Goal: Information Seeking & Learning: Learn about a topic

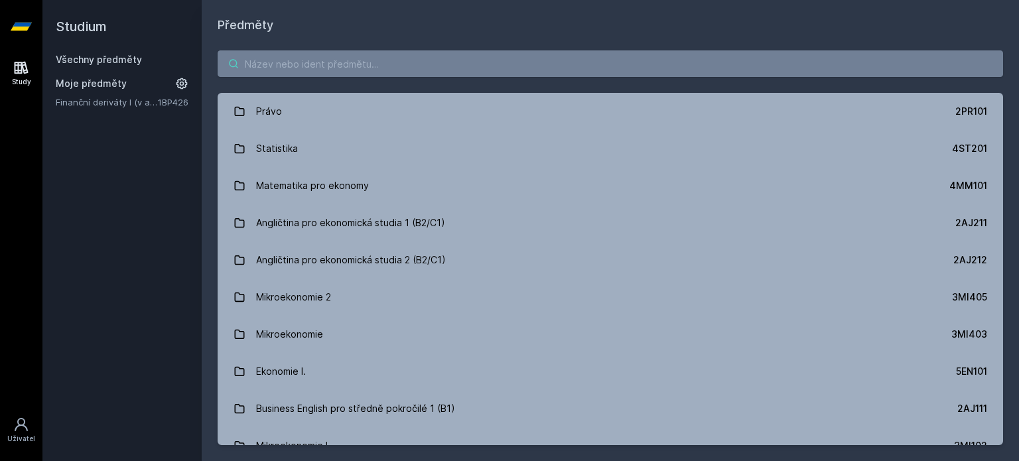
click at [416, 68] on input "search" at bounding box center [610, 63] width 785 height 27
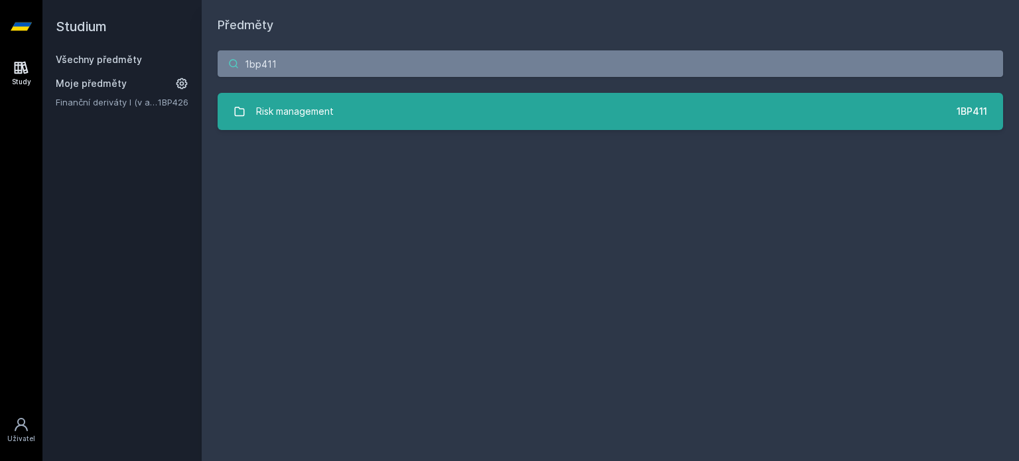
type input "1bp411"
click at [536, 101] on link "Risk management 1BP411" at bounding box center [610, 111] width 785 height 37
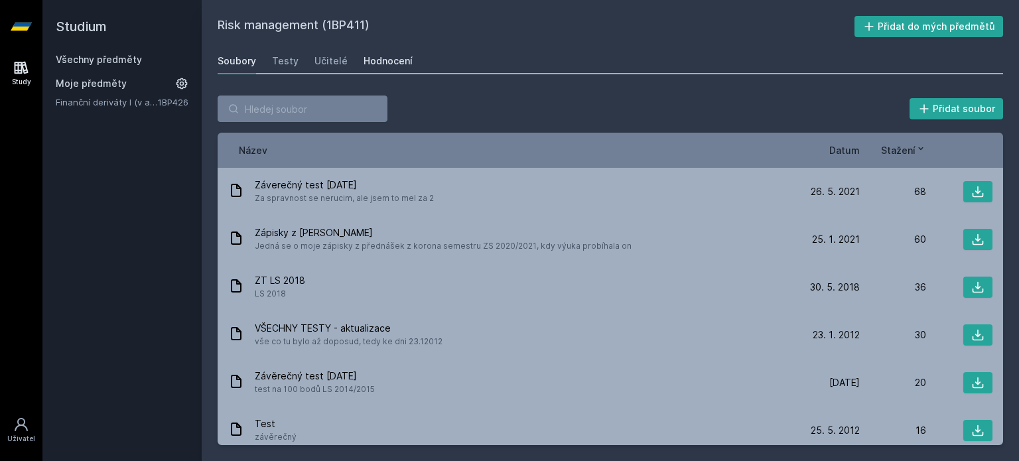
click at [366, 62] on div "Hodnocení" at bounding box center [387, 60] width 49 height 13
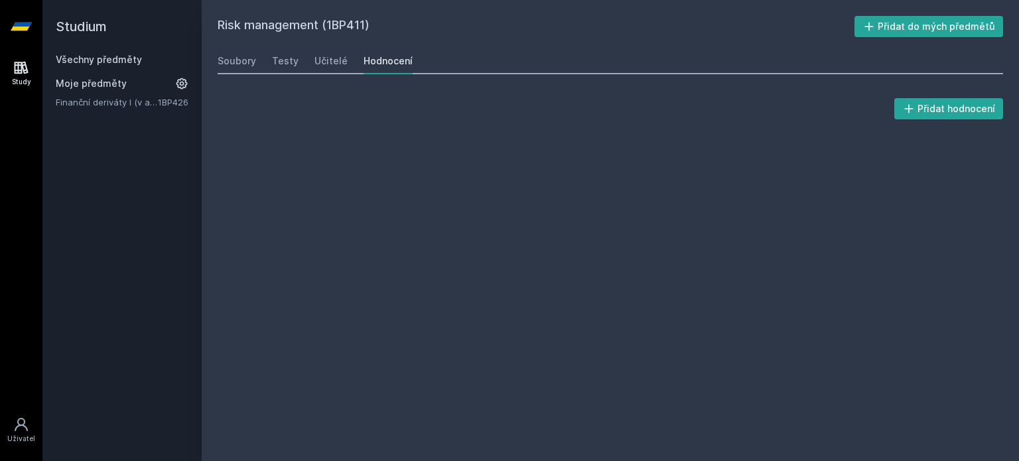
click at [264, 61] on div "Soubory Testy Učitelé Hodnocení" at bounding box center [610, 61] width 785 height 27
click at [260, 63] on div "Soubory Testy Učitelé Hodnocení" at bounding box center [610, 61] width 785 height 27
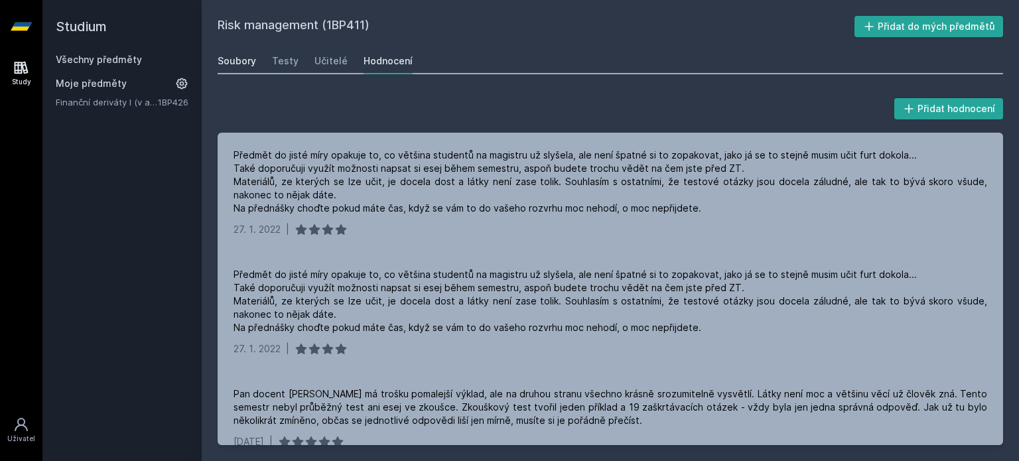
click at [252, 64] on div "Soubory" at bounding box center [237, 60] width 38 height 13
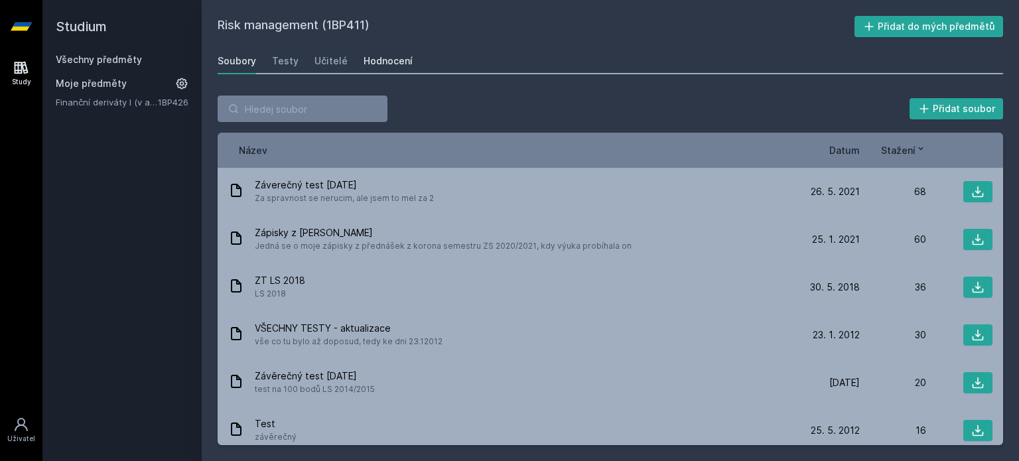
click at [379, 59] on div "Hodnocení" at bounding box center [387, 60] width 49 height 13
